Goal: Task Accomplishment & Management: Manage account settings

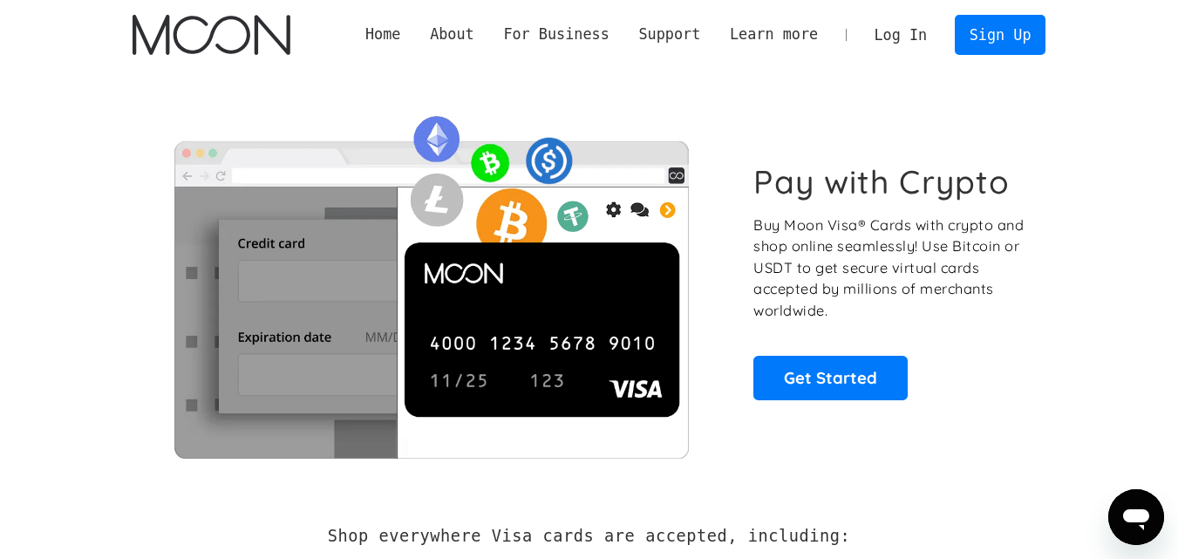
click at [912, 33] on link "Log In" at bounding box center [901, 35] width 82 height 38
click at [906, 35] on link "Log In" at bounding box center [901, 35] width 82 height 38
click at [897, 33] on link "Log In" at bounding box center [901, 35] width 82 height 38
